Goal: Task Accomplishment & Management: Manage account settings

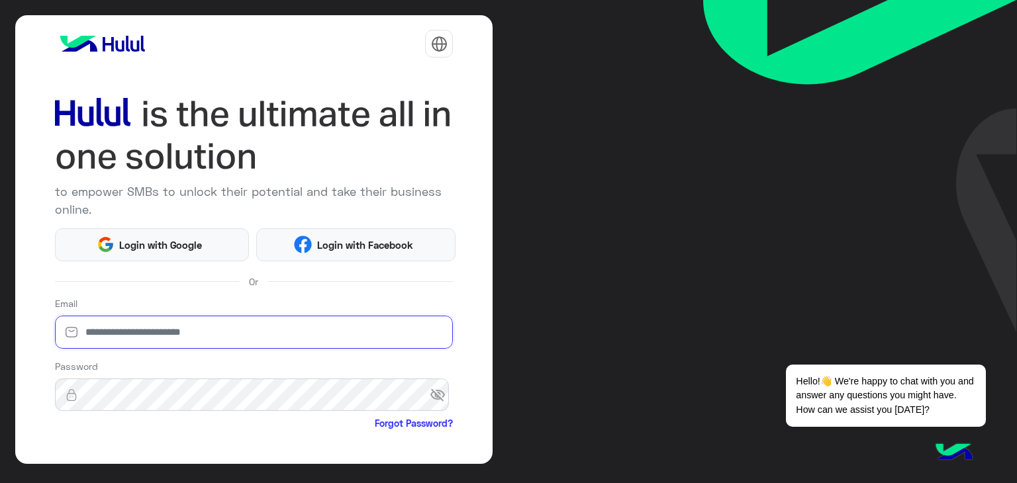
type input "**********"
click at [441, 48] on img at bounding box center [439, 44] width 17 height 17
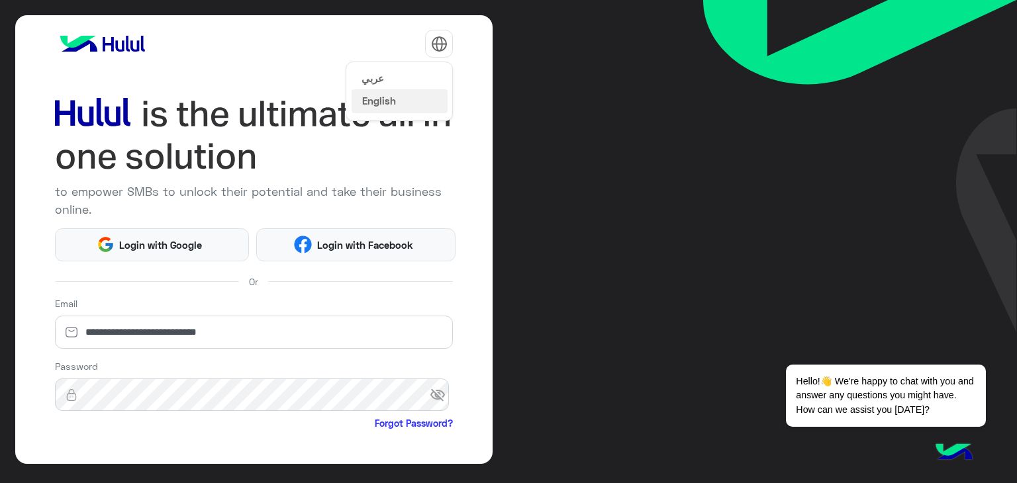
click at [400, 75] on button "عربي" at bounding box center [399, 78] width 96 height 23
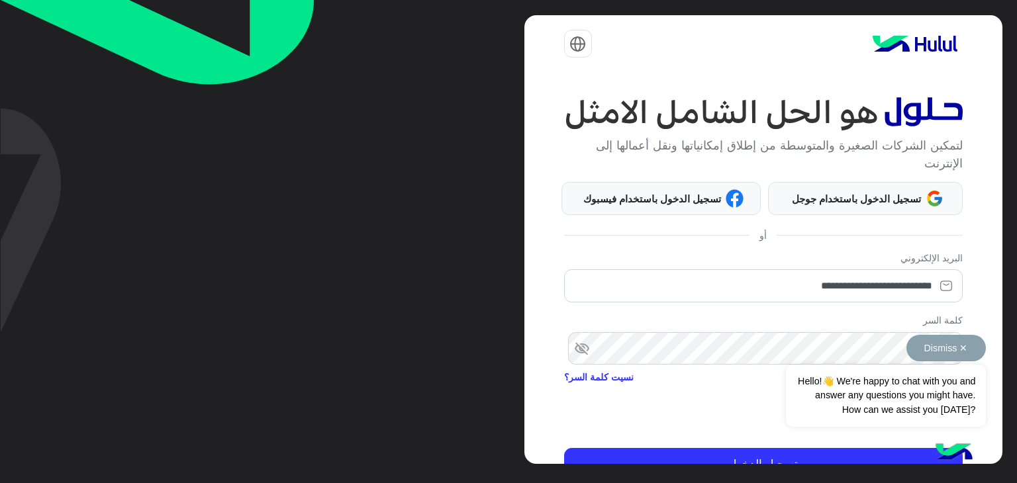
click at [961, 350] on button "Dismiss ✕" at bounding box center [945, 348] width 79 height 26
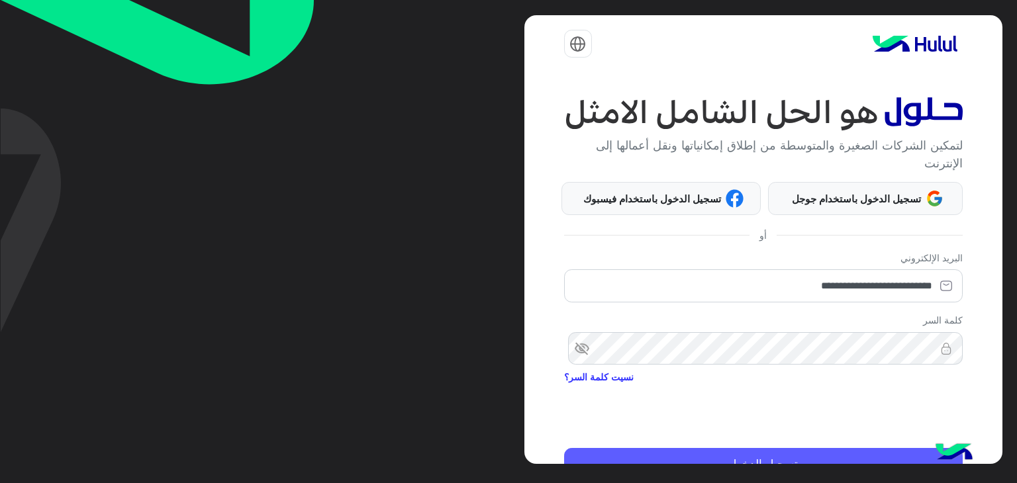
click at [734, 453] on button "تسجيل الدخول" at bounding box center [763, 464] width 398 height 32
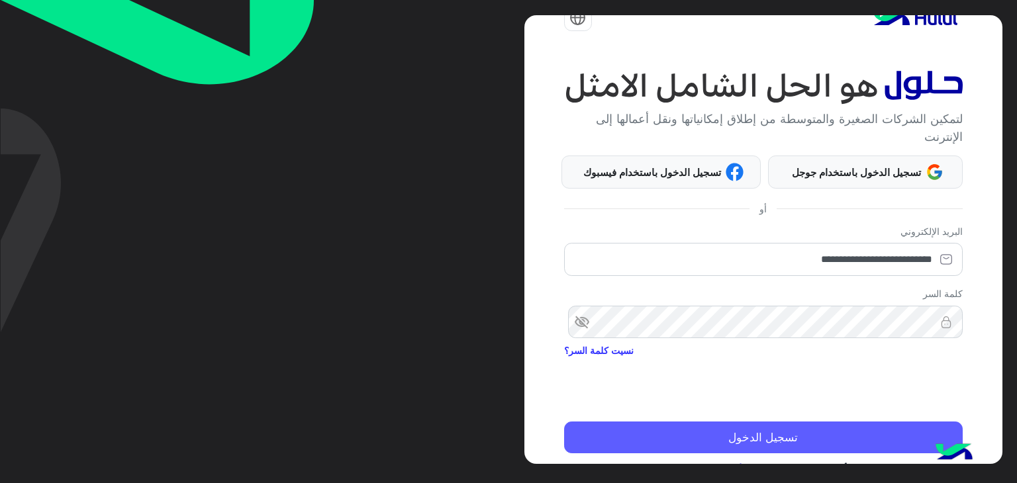
scroll to position [53, 0]
